Goal: Information Seeking & Learning: Understand process/instructions

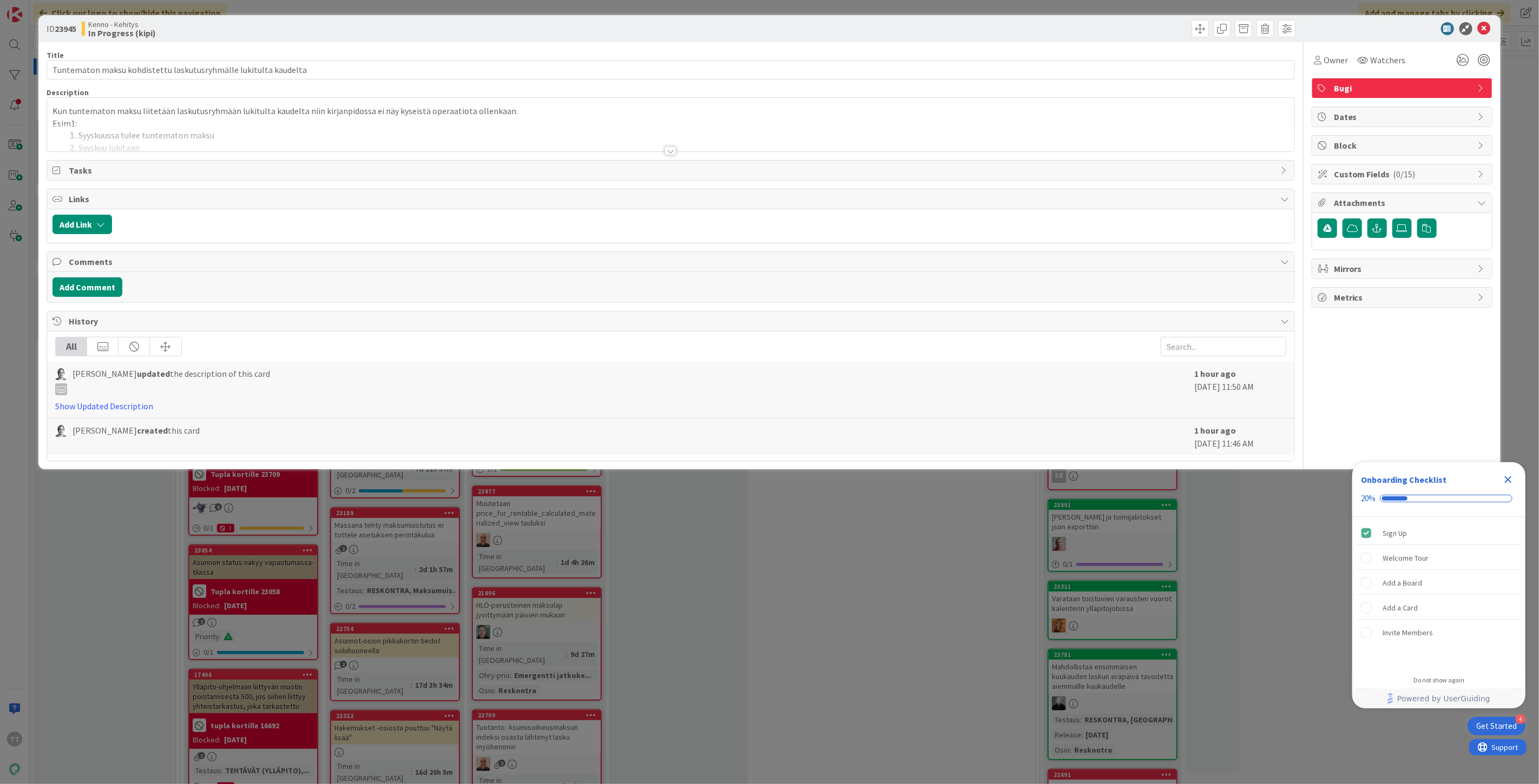
click at [673, 147] on div at bounding box center [671, 151] width 12 height 9
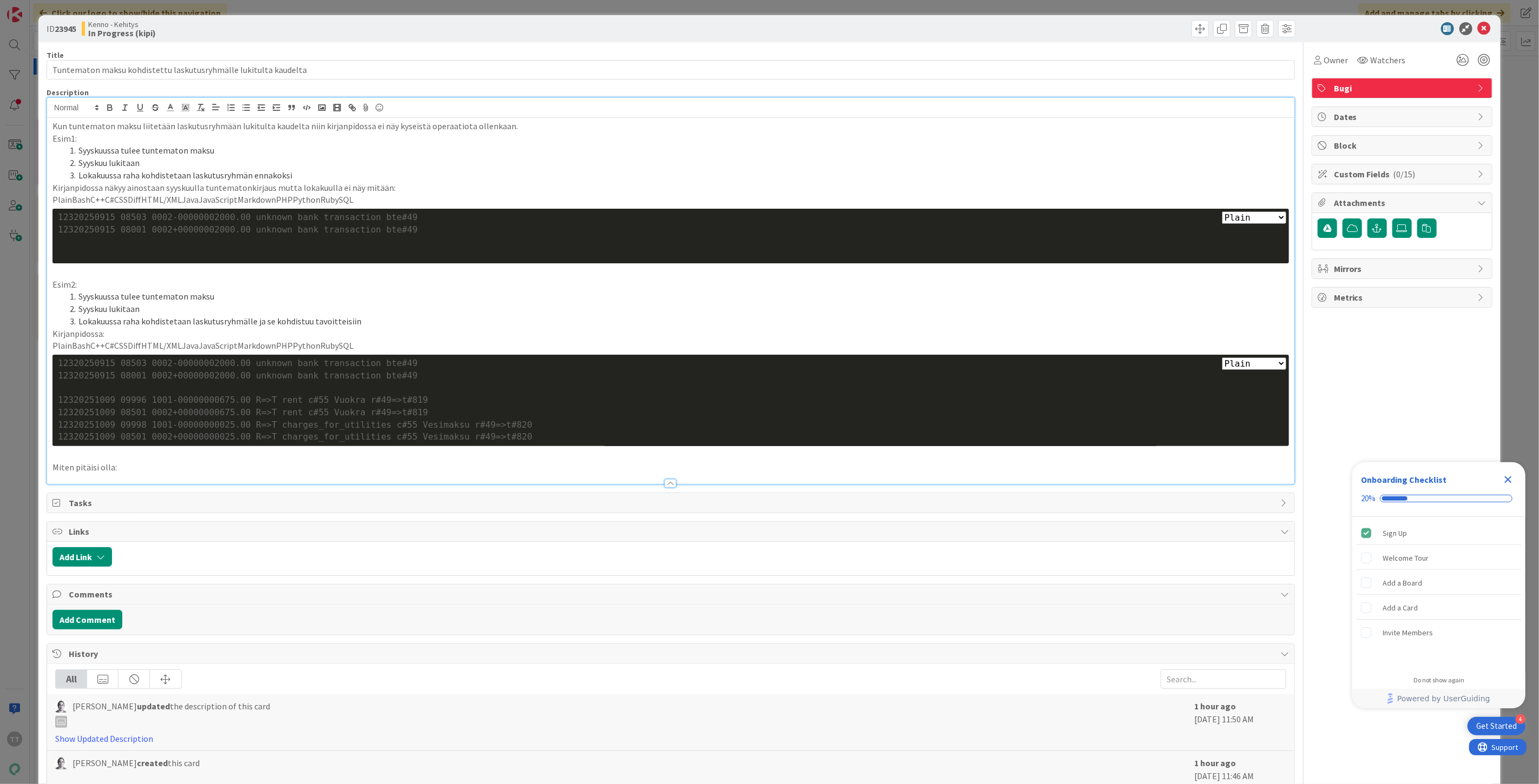
click at [153, 467] on p "Miten pitäisi olla:" at bounding box center [671, 467] width 1236 height 13
drag, startPoint x: 112, startPoint y: 152, endPoint x: 117, endPoint y: 176, distance: 24.5
click at [117, 176] on ol "Syyskuussa tulee tuntematon maksu Syyskuu lukitaan Lokakuussa raha kohdistetaan…" at bounding box center [671, 162] width 1236 height 36
click at [117, 176] on li "Lokakuussa raha kohdistetaan laskutusryhmän ennakoksi" at bounding box center [677, 176] width 1223 height 13
drag, startPoint x: 114, startPoint y: 167, endPoint x: 116, endPoint y: 179, distance: 12.2
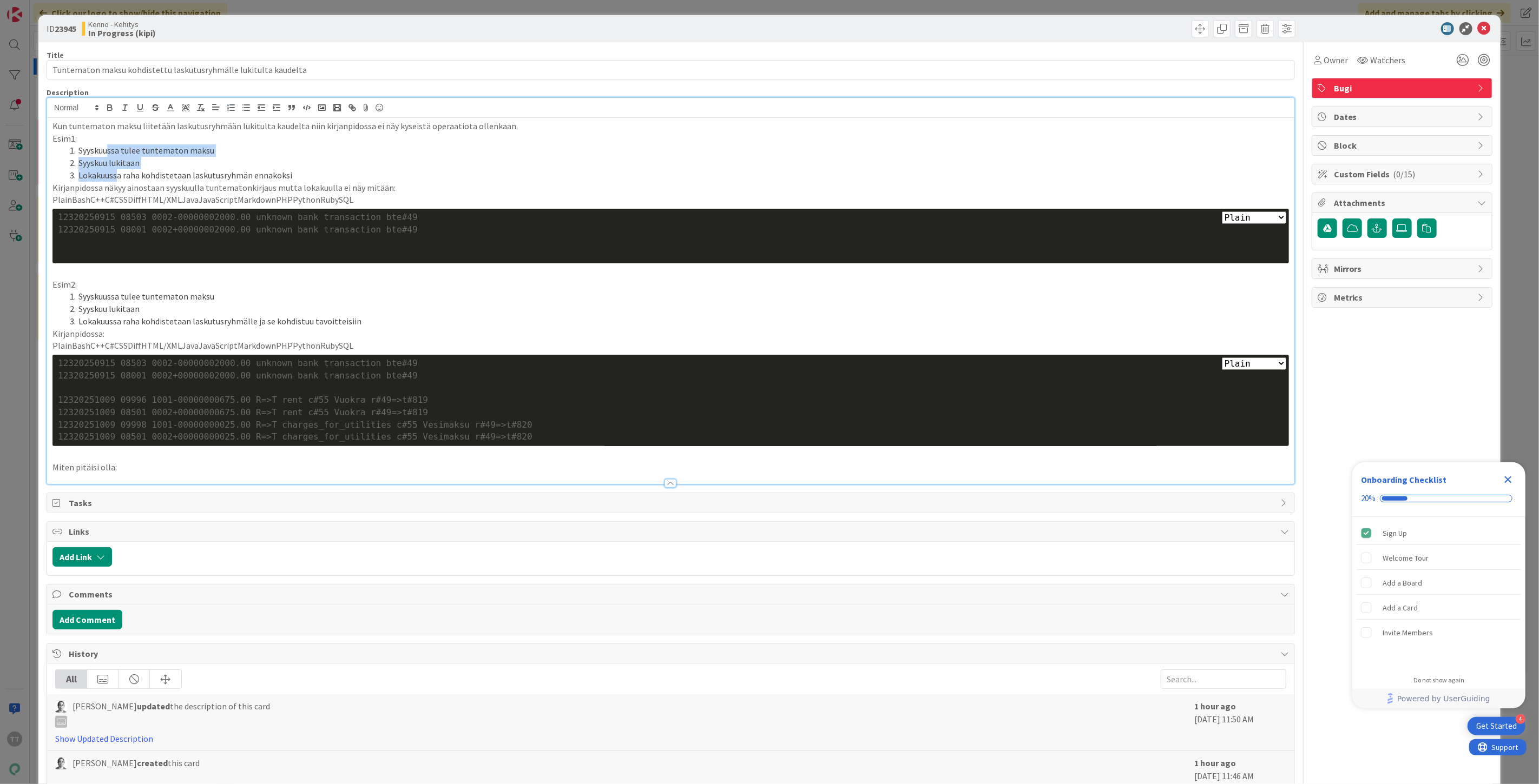
click at [116, 179] on ol "Syyskuussa tulee tuntematon maksu Syyskuu lukitaan Lokakuussa raha kohdistetaan…" at bounding box center [671, 162] width 1236 height 36
click at [116, 179] on li "Lokakuussa raha kohdistetaan laskutusryhmän ennakoksi" at bounding box center [677, 176] width 1223 height 13
drag, startPoint x: 107, startPoint y: 152, endPoint x: 117, endPoint y: 176, distance: 26.0
click at [117, 176] on ol "Syyskuussa tulee tuntematon maksu Syyskuu lukitaan Lokakuussa raha kohdistetaan…" at bounding box center [671, 162] width 1236 height 36
click at [117, 176] on li "Lokakuussa raha kohdistetaan laskutusryhmän ennakoksi" at bounding box center [677, 176] width 1223 height 13
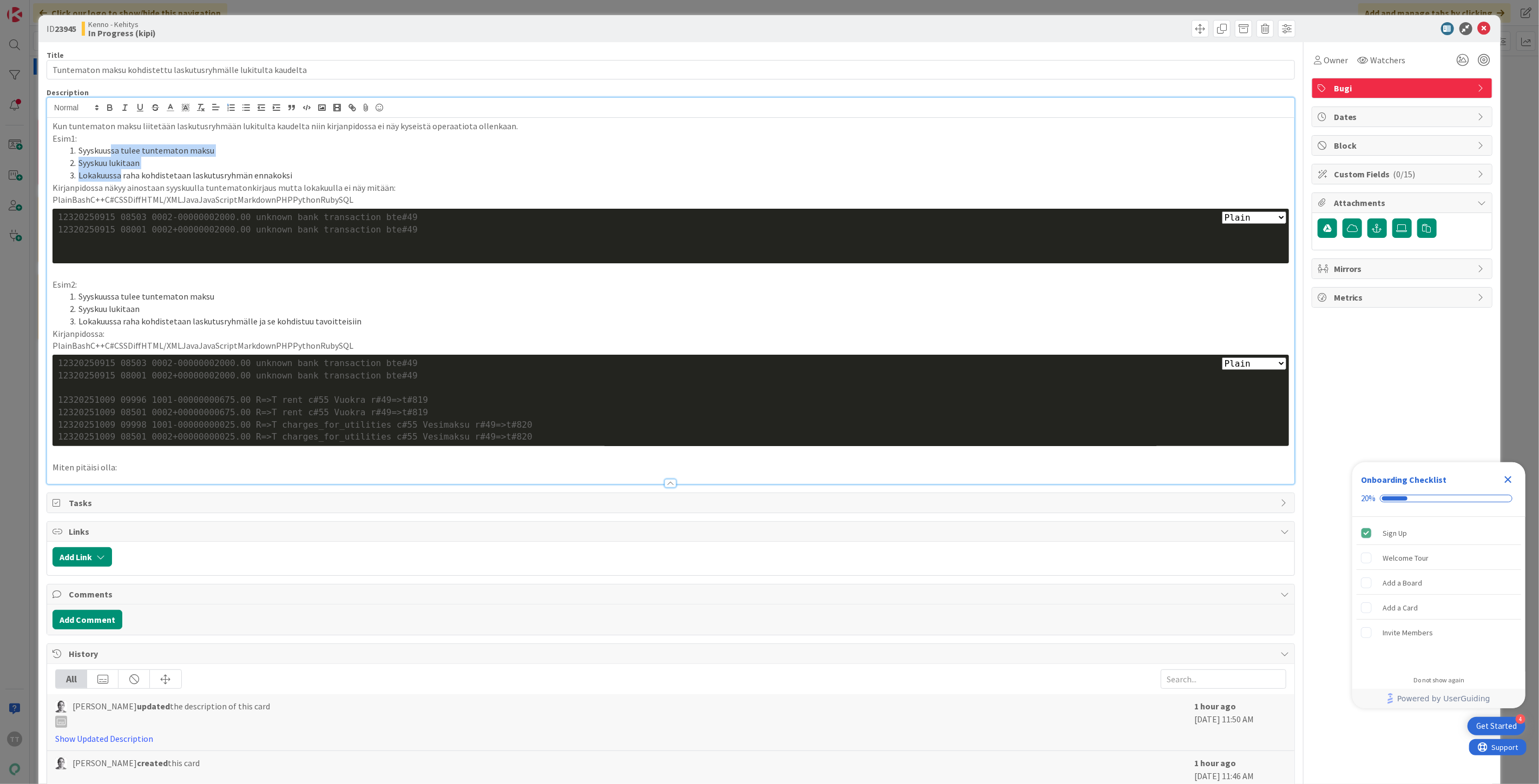
drag, startPoint x: 111, startPoint y: 152, endPoint x: 121, endPoint y: 177, distance: 26.9
click at [121, 177] on ol "Syyskuussa tulee tuntematon maksu Syyskuu lukitaan Lokakuussa raha kohdistetaan…" at bounding box center [671, 162] width 1236 height 36
click at [121, 177] on li "Lokakuussa raha kohdistetaan laskutusryhmän ennakoksi" at bounding box center [677, 176] width 1223 height 13
drag, startPoint x: 109, startPoint y: 150, endPoint x: 118, endPoint y: 177, distance: 28.5
click at [118, 177] on ol "Syyskuussa tulee tuntematon maksu Syyskuu lukitaan Lokakuussa raha kohdistetaan…" at bounding box center [671, 162] width 1236 height 36
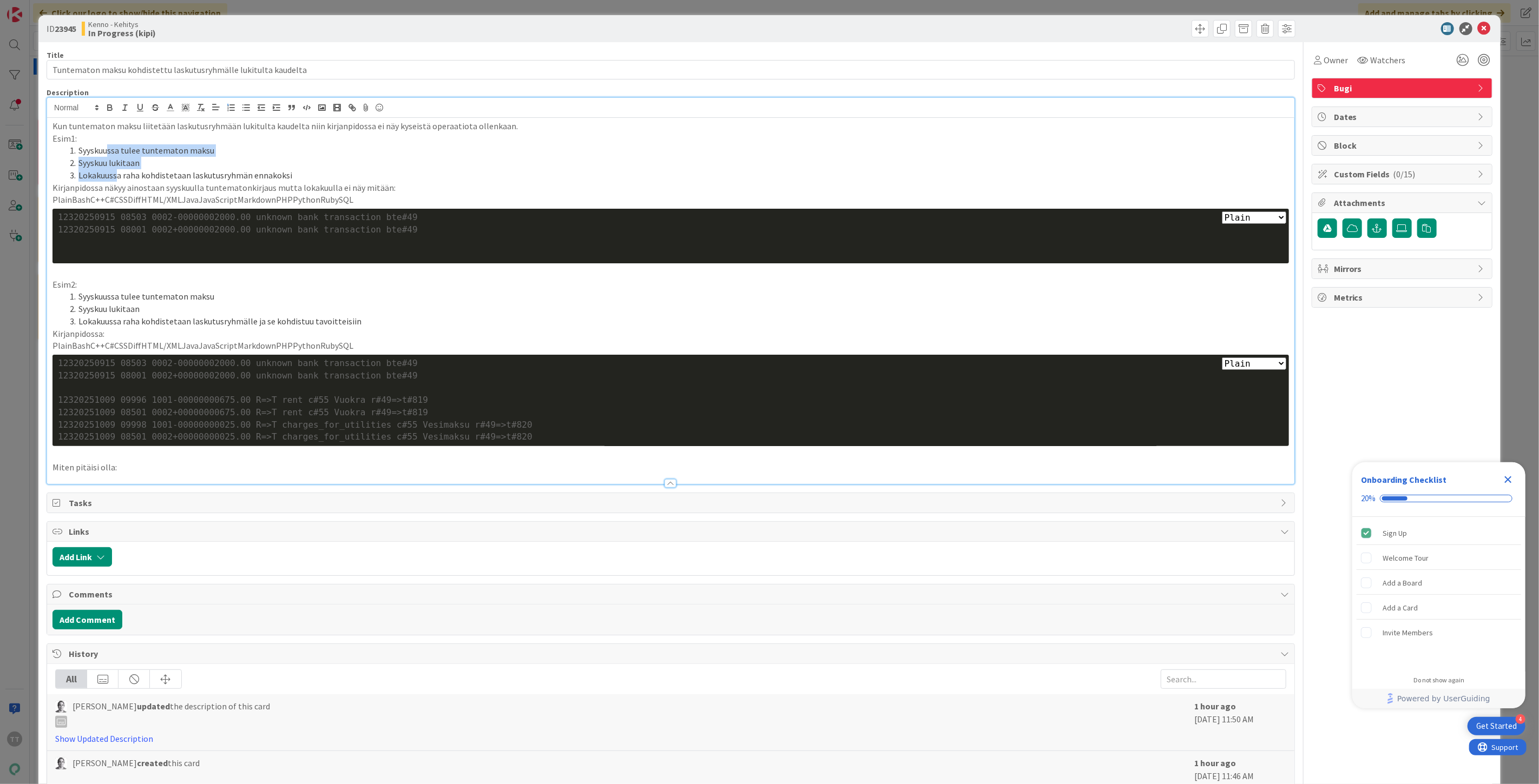
click at [118, 177] on li "Lokakuussa raha kohdistetaan laskutusryhmän ennakoksi" at bounding box center [677, 176] width 1223 height 13
drag, startPoint x: 111, startPoint y: 155, endPoint x: 121, endPoint y: 176, distance: 23.3
click at [121, 176] on ol "Syyskuussa tulee tuntematon maksu Syyskuu lukitaan Lokakuussa raha kohdistetaan…" at bounding box center [671, 162] width 1236 height 36
click at [121, 176] on li "Lokakuussa raha kohdistetaan laskutusryhmän ennakoksi" at bounding box center [677, 176] width 1223 height 13
drag, startPoint x: 116, startPoint y: 162, endPoint x: 123, endPoint y: 179, distance: 18.4
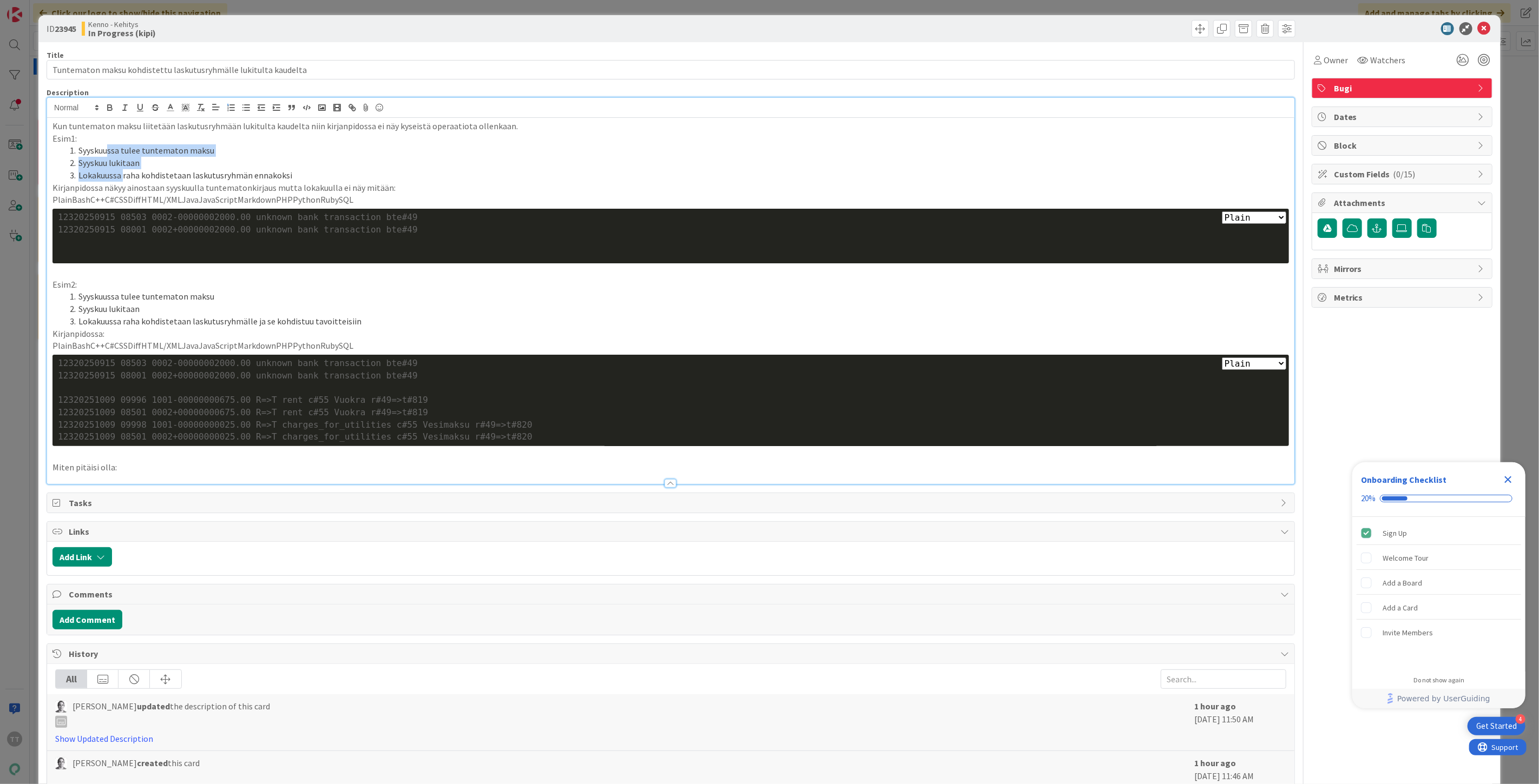
click at [123, 179] on ol "Syyskuussa tulee tuntematon maksu Syyskuu lukitaan Lokakuussa raha kohdistetaan…" at bounding box center [671, 162] width 1236 height 36
click at [123, 179] on li "Lokakuussa raha kohdistetaan laskutusryhmän ennakoksi" at bounding box center [677, 176] width 1223 height 13
drag, startPoint x: 110, startPoint y: 298, endPoint x: 117, endPoint y: 320, distance: 23.1
click at [117, 320] on ol "Syyskuussa tulee tuntematon maksu Syyskuu lukitaan Lokakuussa raha kohdistetaan…" at bounding box center [671, 308] width 1236 height 36
click at [117, 320] on li "Lokakuussa raha kohdistetaan laskutusryhmälle ja se kohdistuu tavoitteisiin" at bounding box center [677, 321] width 1223 height 13
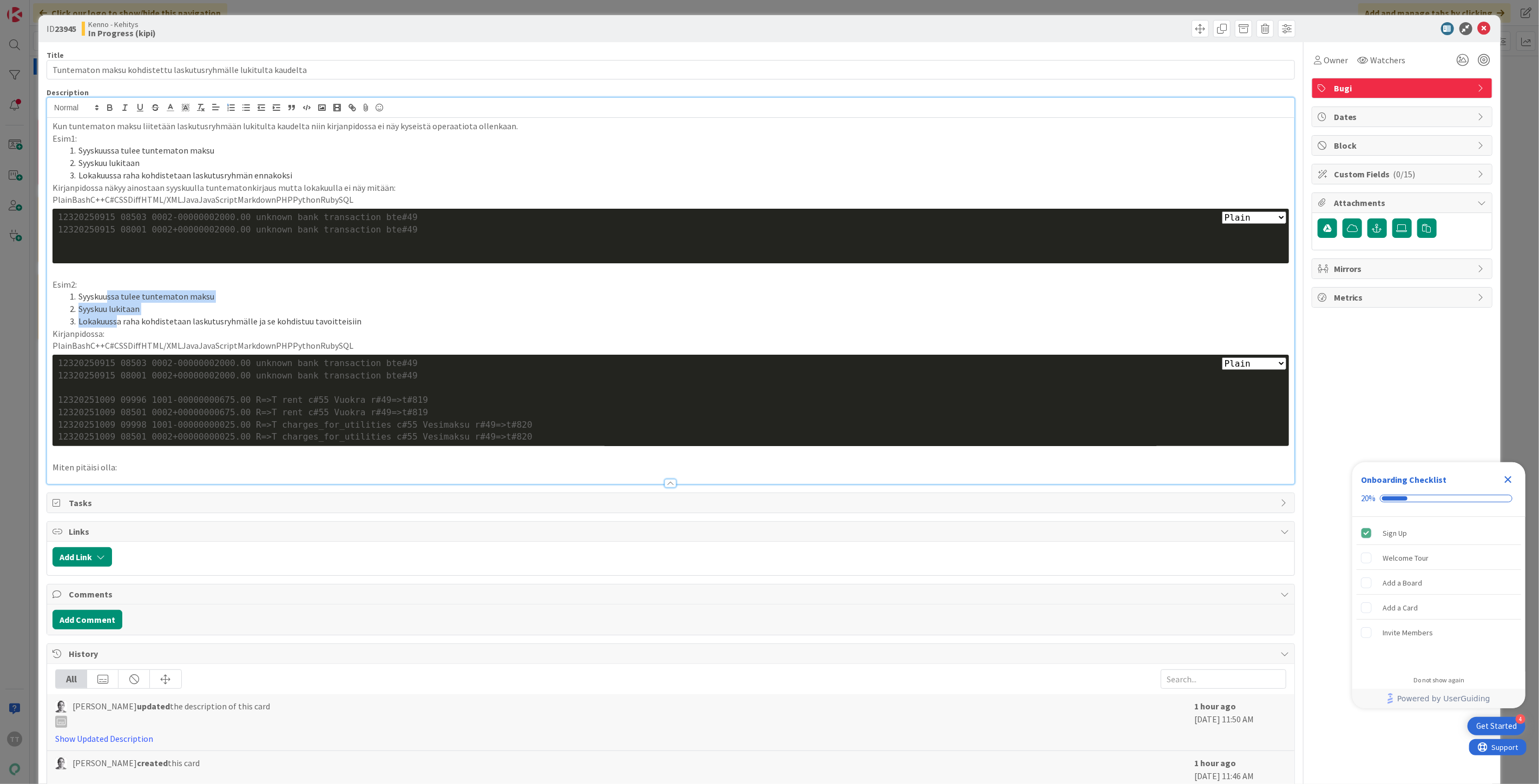
drag, startPoint x: 110, startPoint y: 302, endPoint x: 118, endPoint y: 320, distance: 19.7
click at [118, 320] on ol "Syyskuussa tulee tuntematon maksu Syyskuu lukitaan Lokakuussa raha kohdistetaan…" at bounding box center [671, 308] width 1236 height 36
click at [118, 320] on li "Lokakuussa raha kohdistetaan laskutusryhmälle ja se kohdistuu tavoitteisiin" at bounding box center [677, 321] width 1223 height 13
click at [359, 252] on div at bounding box center [671, 254] width 1226 height 13
click at [244, 250] on div at bounding box center [671, 254] width 1226 height 13
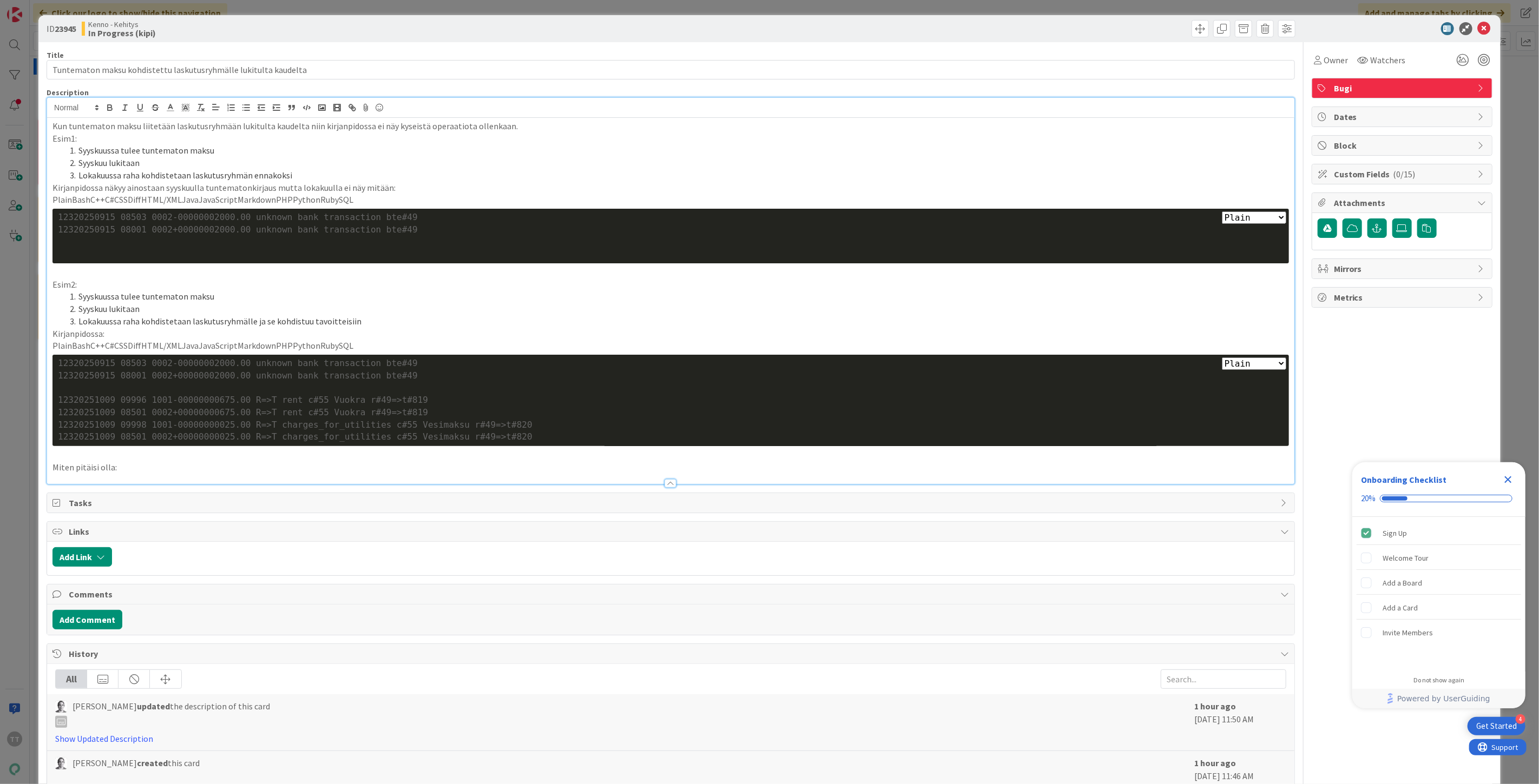
click at [1138, 247] on div at bounding box center [671, 242] width 1226 height 13
drag, startPoint x: 1079, startPoint y: 245, endPoint x: 789, endPoint y: 248, distance: 290.0
click at [1063, 245] on div at bounding box center [671, 242] width 1226 height 13
click at [174, 241] on div at bounding box center [671, 242] width 1226 height 13
drag, startPoint x: 174, startPoint y: 241, endPoint x: 197, endPoint y: 235, distance: 23.8
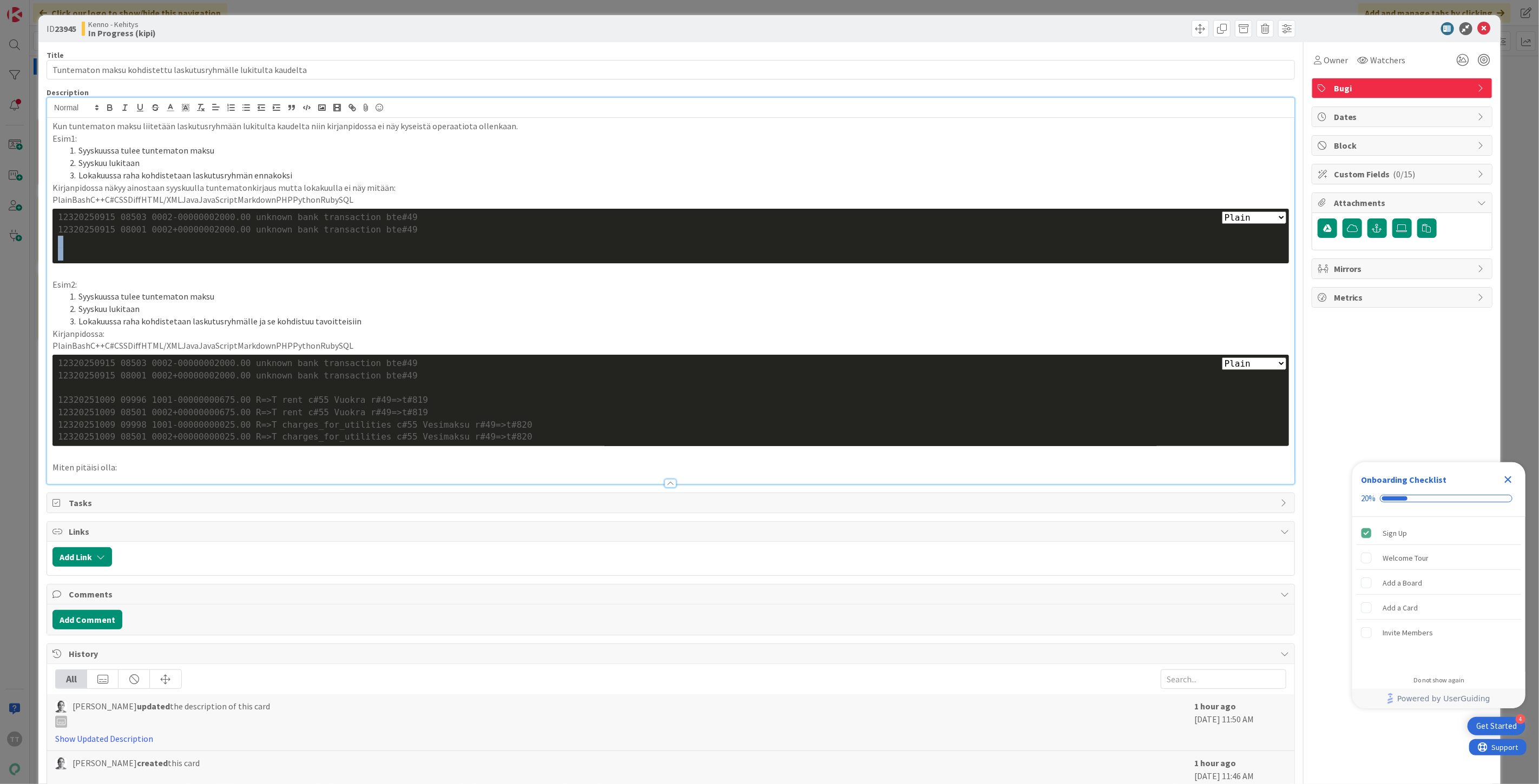
click at [182, 238] on div at bounding box center [671, 242] width 1226 height 13
click at [171, 248] on div at bounding box center [671, 254] width 1226 height 13
click at [69, 240] on div at bounding box center [671, 242] width 1226 height 13
click at [60, 253] on div at bounding box center [671, 254] width 1226 height 13
drag, startPoint x: 385, startPoint y: 229, endPoint x: 54, endPoint y: 219, distance: 331.2
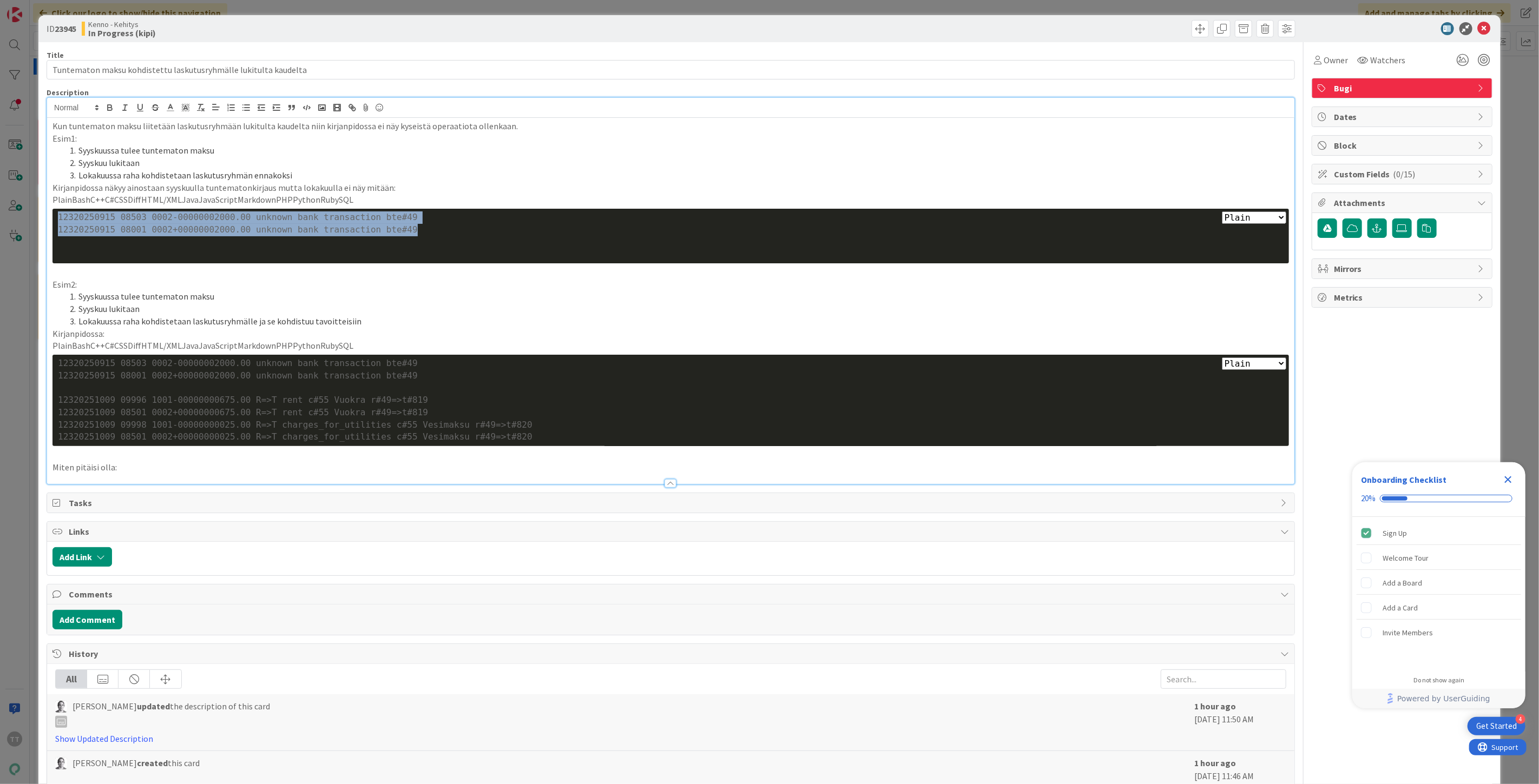
click at [54, 219] on div "Plain Bash C++ C# CSS Diff HTML/XML Java JavaScript Markdown PHP Python Ruby SQ…" at bounding box center [671, 236] width 1236 height 54
copy div "12320250915 08503 0002-00000002000.00 unknown bank transaction bte#49 123202509…"
click at [77, 252] on div at bounding box center [671, 254] width 1226 height 13
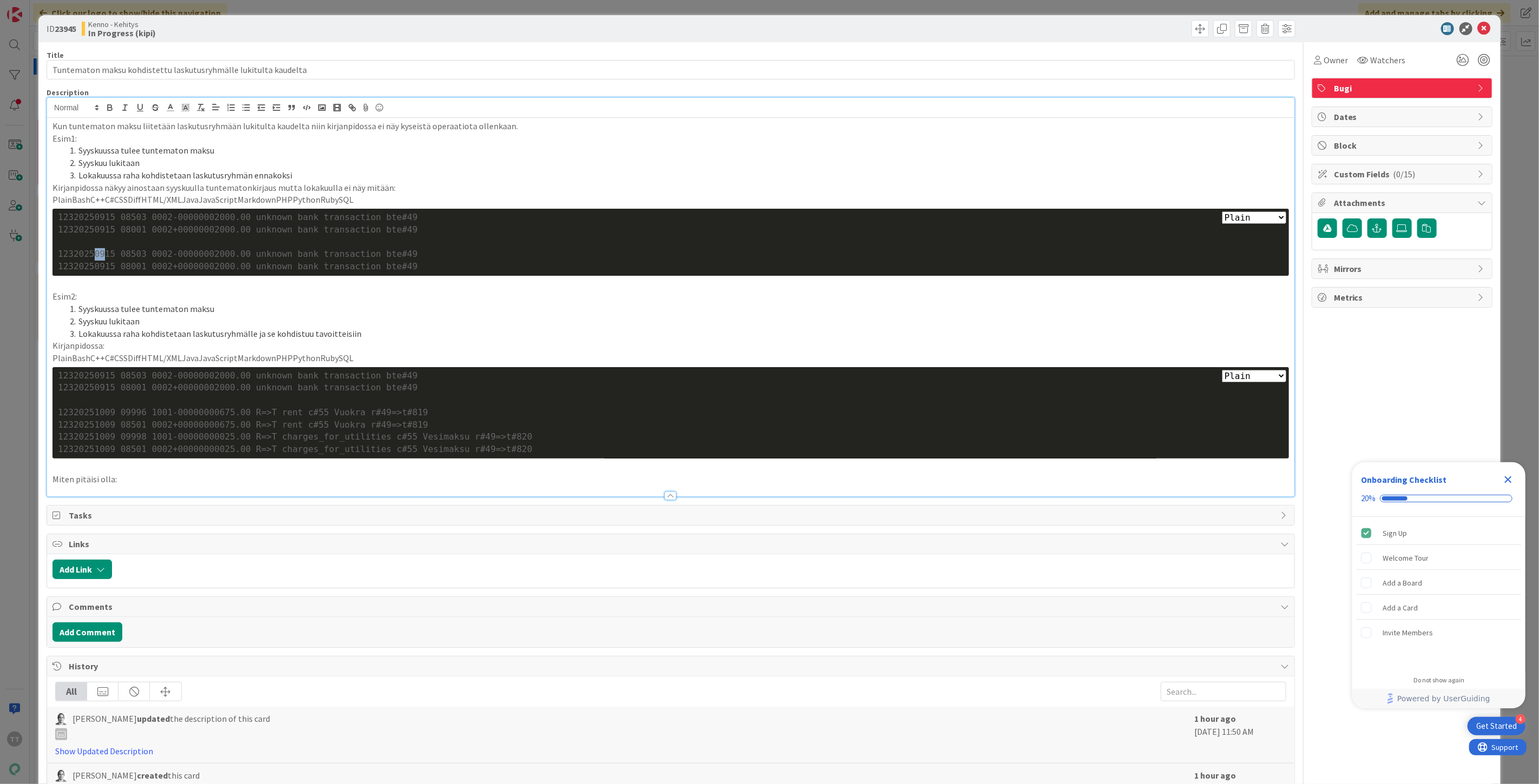
drag, startPoint x: 90, startPoint y: 254, endPoint x: 98, endPoint y: 254, distance: 8.0
click at [98, 254] on div "12320250915 08503 0002-00000002000.00 unknown bank transaction bte#49" at bounding box center [671, 254] width 1226 height 13
click at [161, 253] on div "12320251001 08503 0002-00000002000.00 unknown bank transaction bte#49" at bounding box center [671, 254] width 1226 height 13
click at [126, 266] on div "12320251001 08001 0002+00000002000.00 unknown bank transaction bte#49" at bounding box center [671, 266] width 1226 height 13
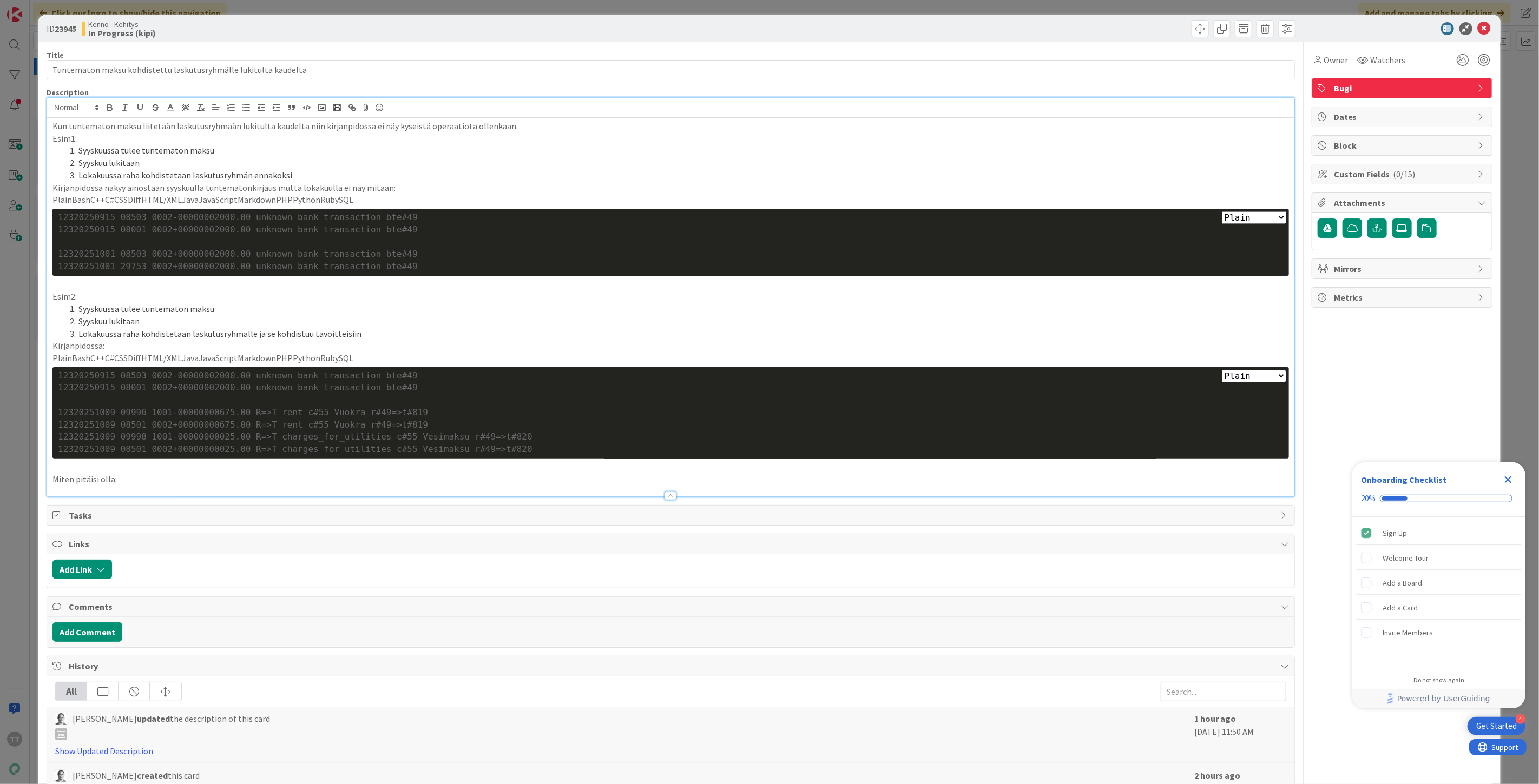
click at [165, 269] on div "12320251001 29753 0002+00000002000.00 unknown bank transaction bte#49" at bounding box center [671, 266] width 1226 height 13
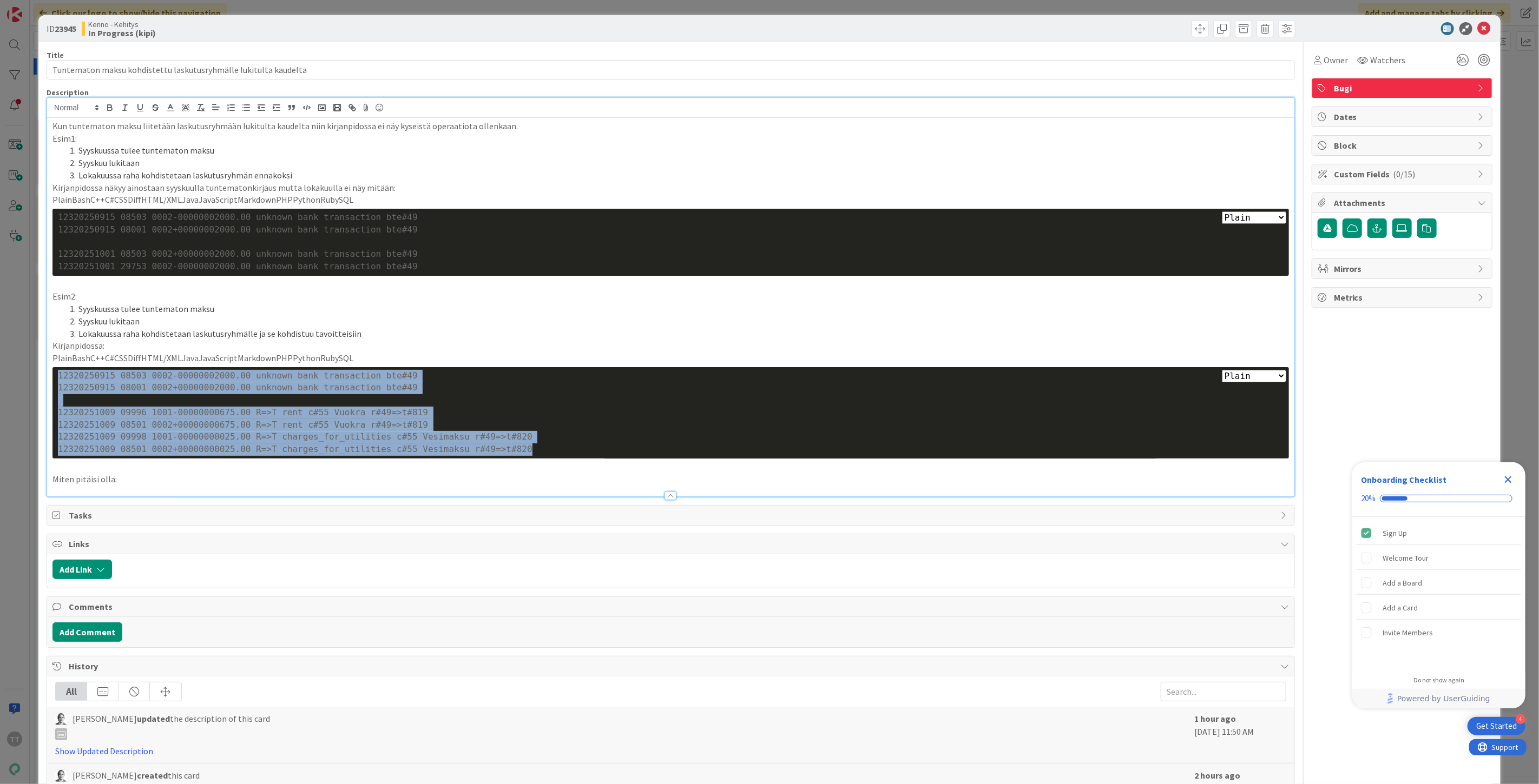
drag, startPoint x: 513, startPoint y: 455, endPoint x: 51, endPoint y: 373, distance: 469.2
click at [51, 373] on div "Kun tuntematon maksu liitetään laskutusryhmään lukitulta kaudelta niin kirjanpi…" at bounding box center [671, 307] width 1247 height 379
copy div "12320250915 08503 0002-00000002000.00 unknown bank transaction bte#49 123202509…"
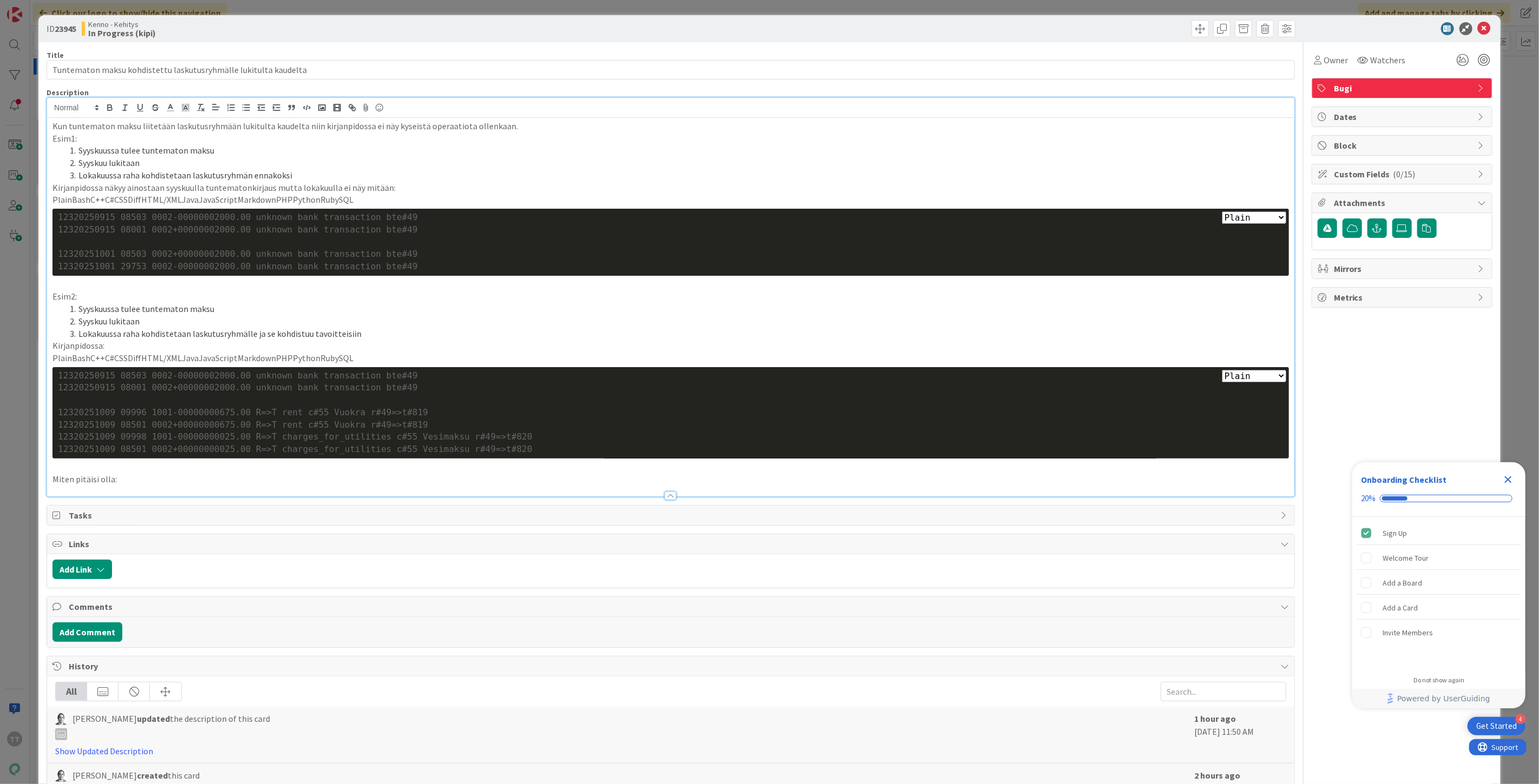
click at [135, 478] on p "Miten pitäisi olla:" at bounding box center [671, 479] width 1236 height 13
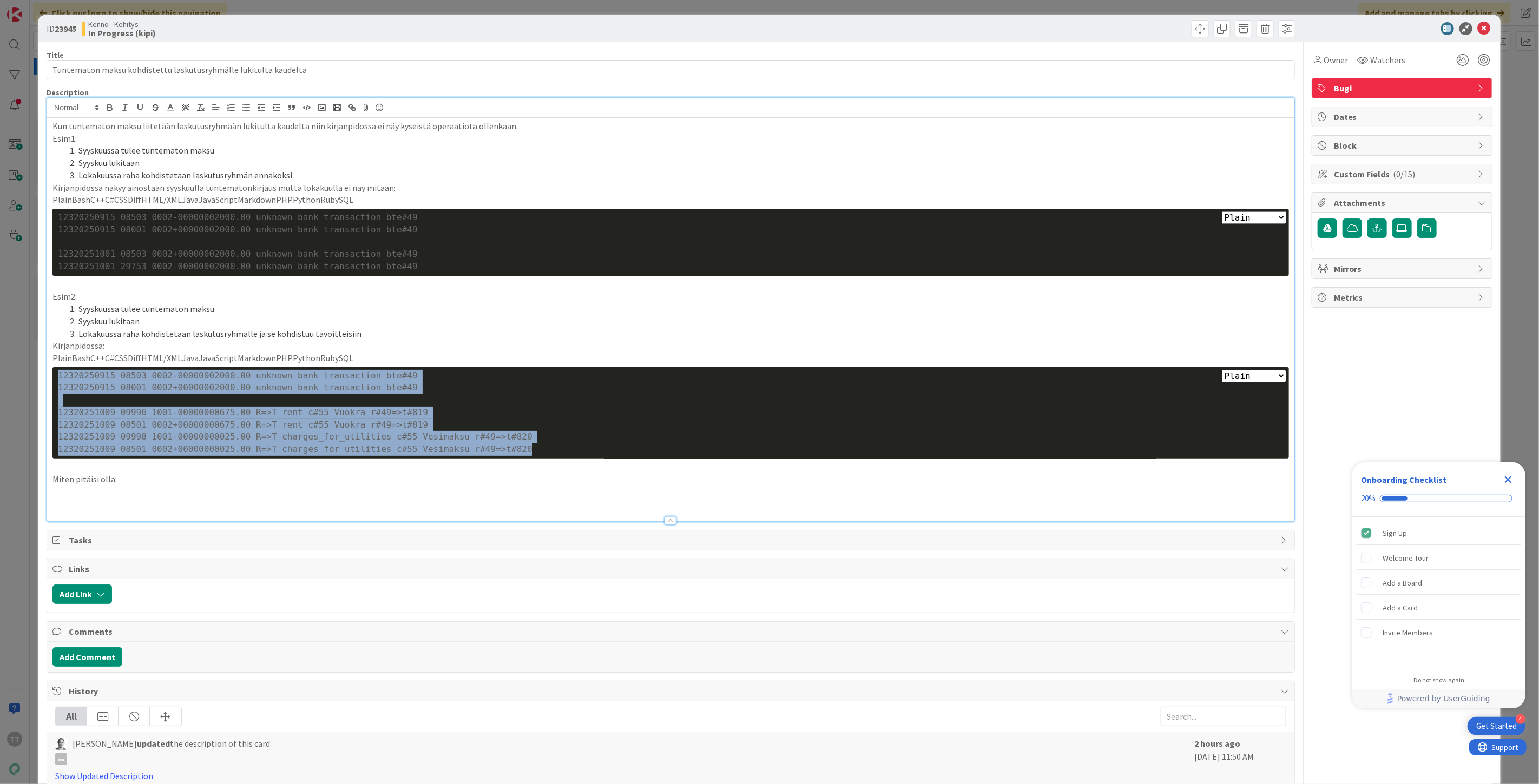
drag, startPoint x: 505, startPoint y: 452, endPoint x: 42, endPoint y: 373, distance: 469.7
click at [42, 373] on div "ID 23945 Kenno - Kehitys In Progress (kipi) Title 64 / 128 Tuntematon maksu koh…" at bounding box center [770, 427] width 1462 height 824
copy div "12320250915 08503 0002-00000002000.00 unknown bank transaction bte#49 123202509…"
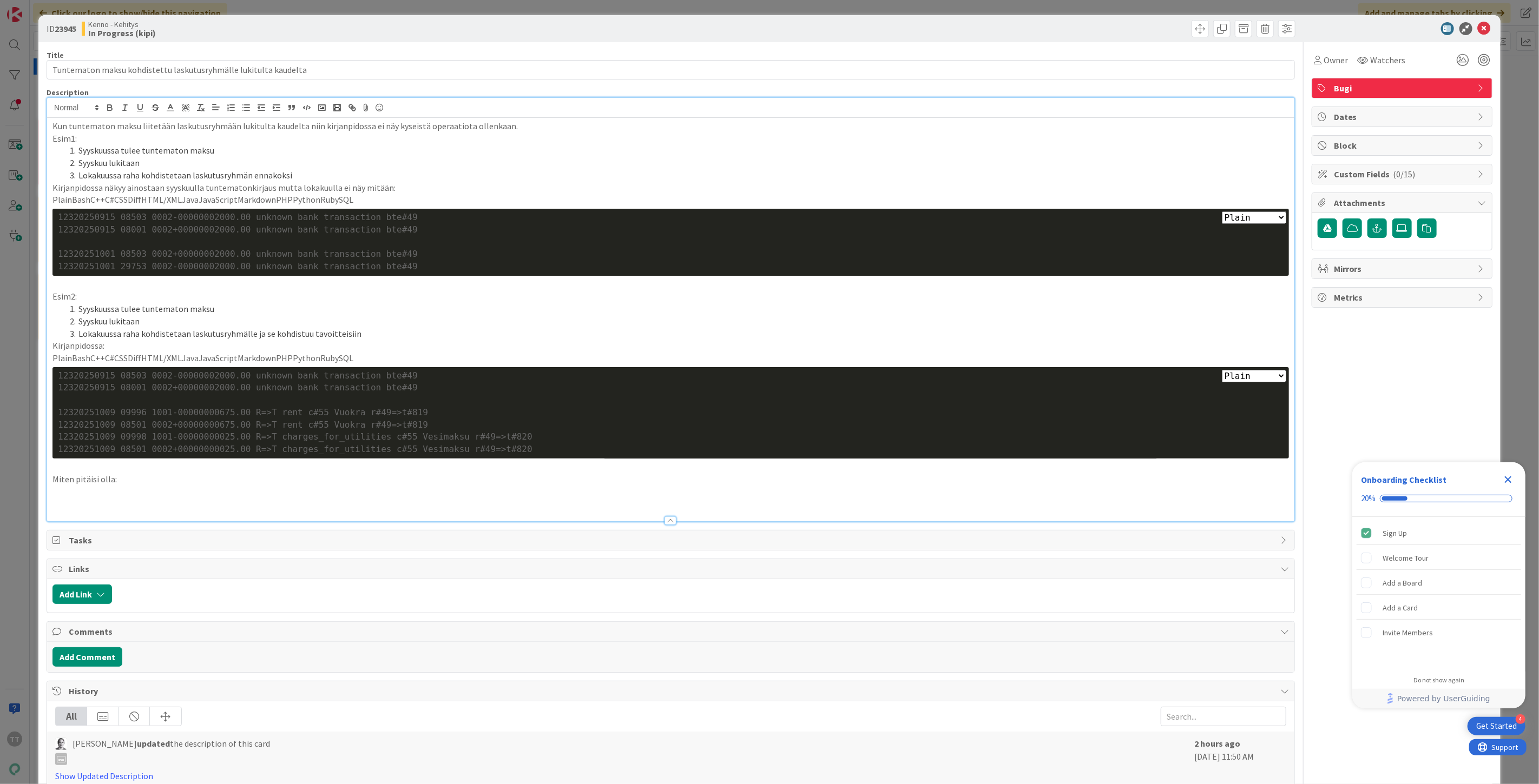
click at [98, 495] on p at bounding box center [671, 492] width 1236 height 13
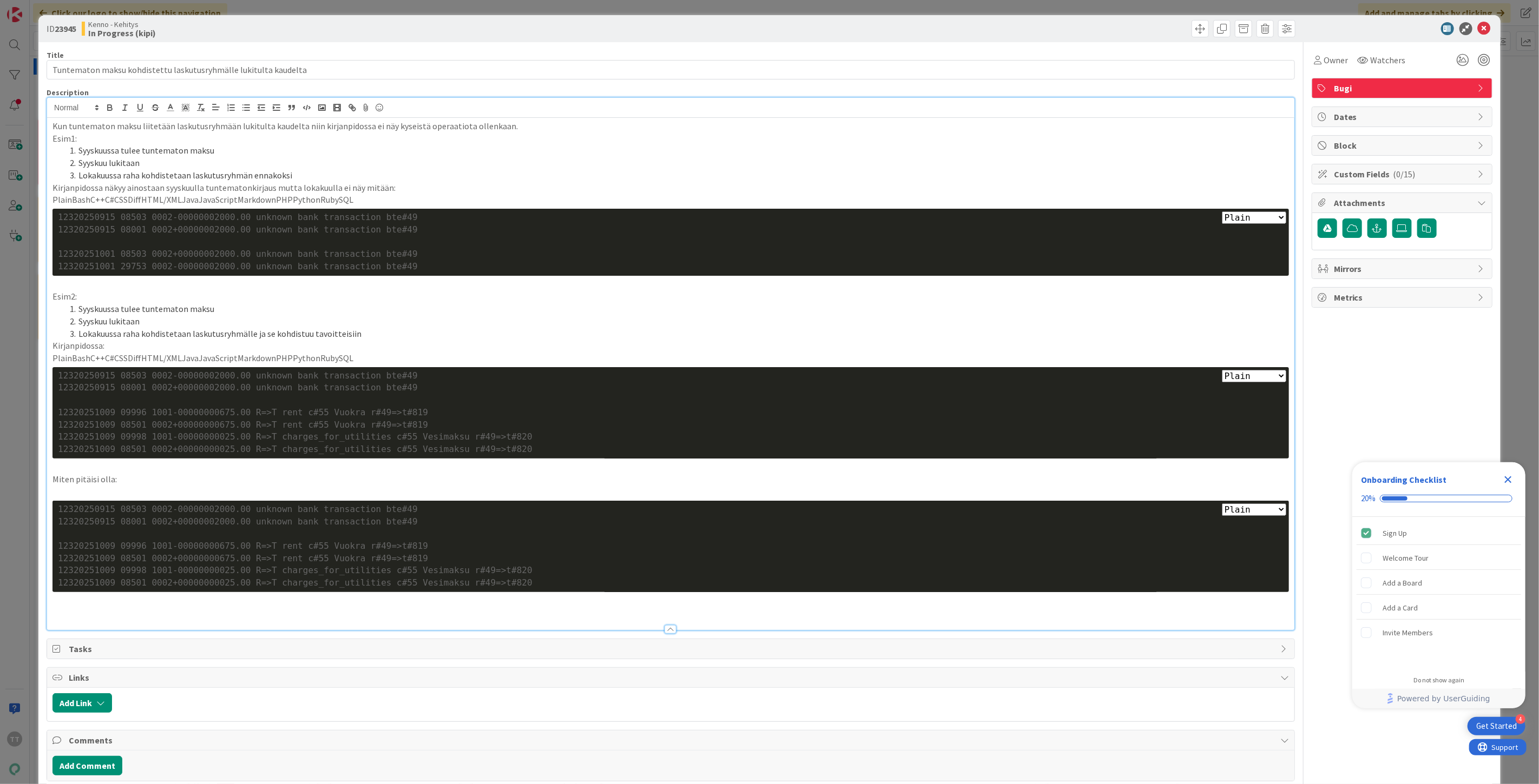
click at [123, 559] on div "12320251009 08501 0002+00000000675.00 R=>T rent c#55 Vuokra r#49=>t#819" at bounding box center [671, 559] width 1226 height 13
click at [126, 582] on div "12320251009 08501 0002+00000000025.00 R=>T charges_for_utilities c#55 Vesimaksu…" at bounding box center [671, 583] width 1226 height 13
click at [106, 498] on p at bounding box center [671, 492] width 1236 height 13
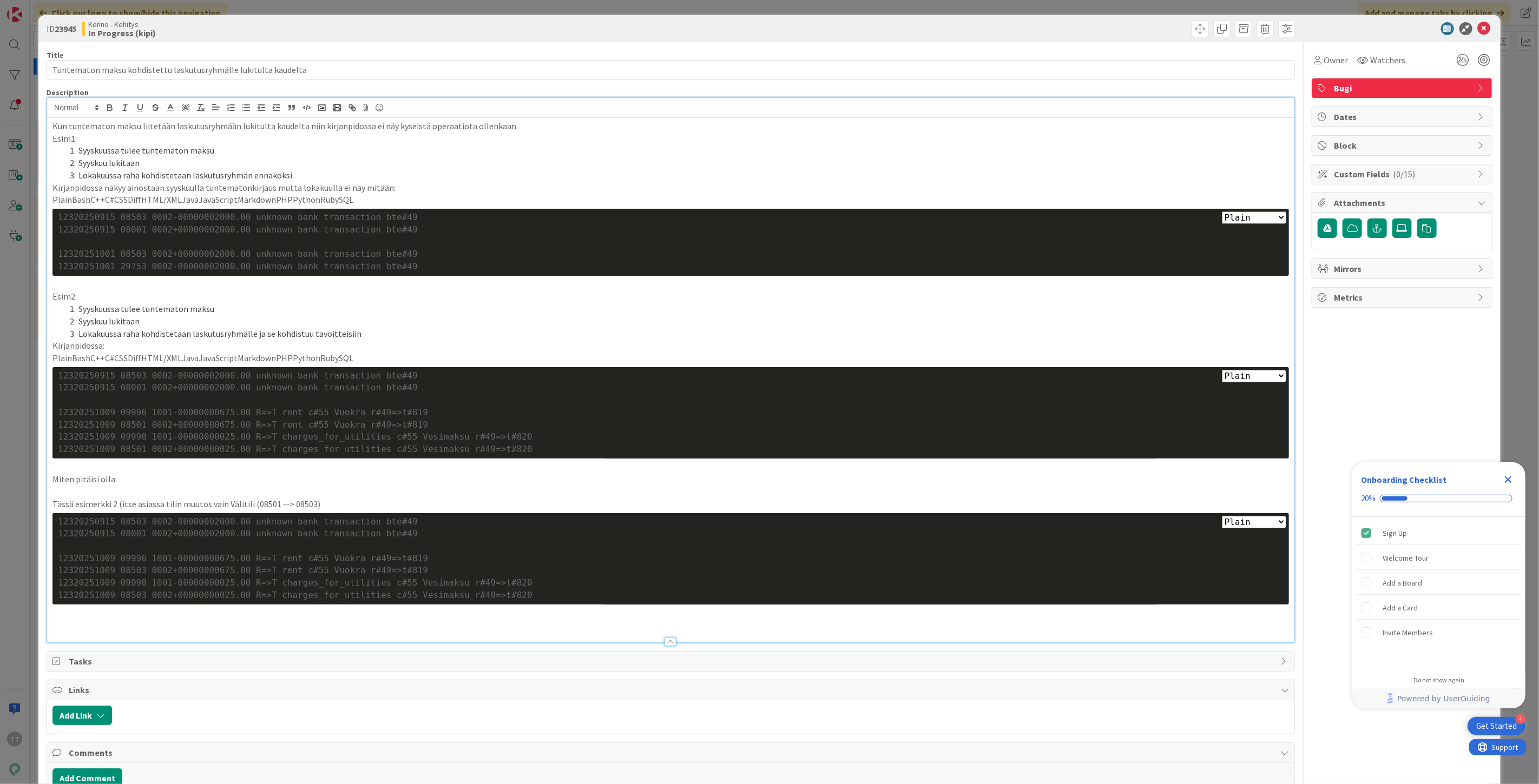
click at [247, 501] on p "Tässä esimerkki 2 (itse asiassa tilin muutos vain Välitili (08501 --> 08503)" at bounding box center [671, 504] width 1236 height 13
click at [1480, 28] on icon at bounding box center [1484, 28] width 13 height 13
